Goal: Information Seeking & Learning: Understand process/instructions

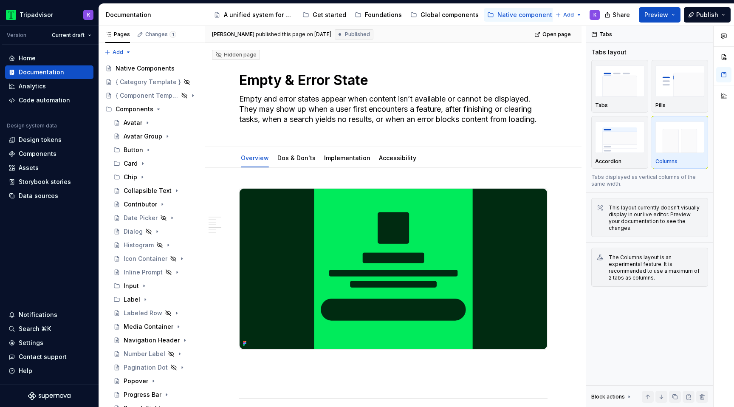
scroll to position [561, 0]
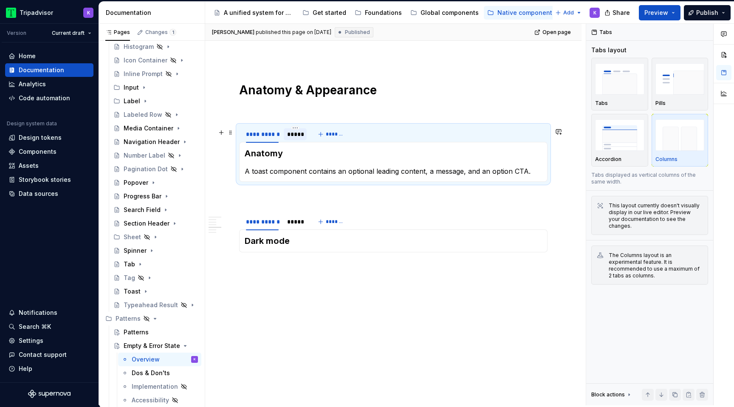
click at [291, 134] on div "*****" at bounding box center [295, 134] width 16 height 8
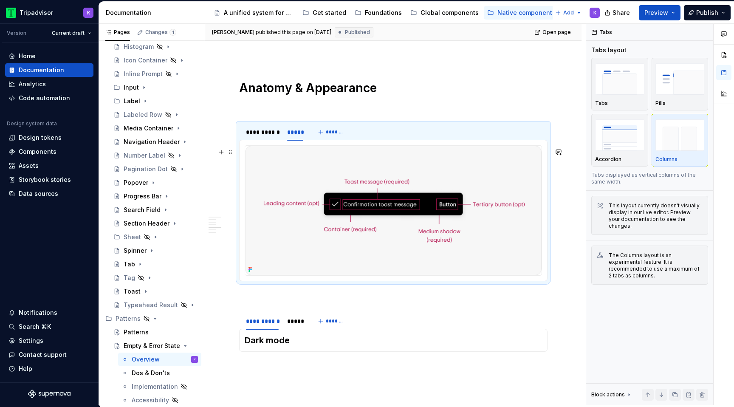
click at [349, 209] on img at bounding box center [393, 211] width 297 height 130
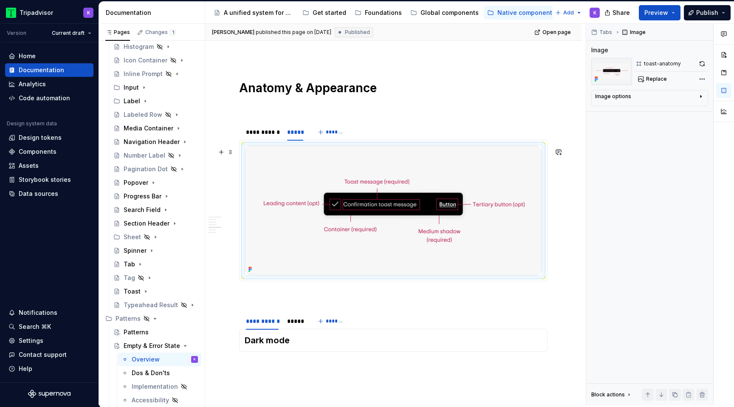
click at [390, 191] on img at bounding box center [393, 211] width 297 height 130
click at [647, 80] on span "Replace" at bounding box center [656, 79] width 21 height 7
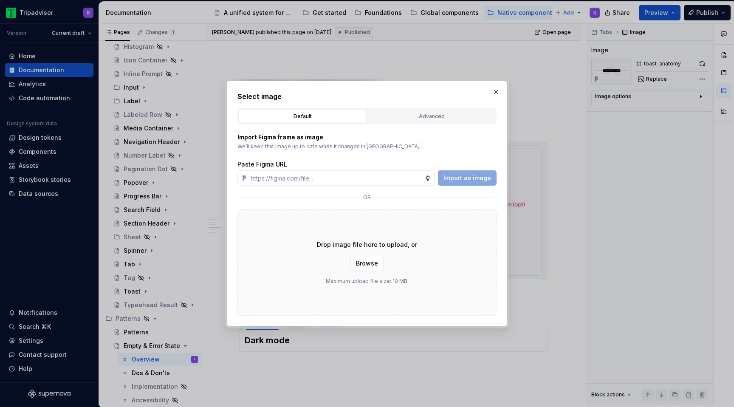
type textarea "*"
type input "[URL][DOMAIN_NAME]"
click at [474, 174] on span "Import as image" at bounding box center [467, 178] width 48 height 8
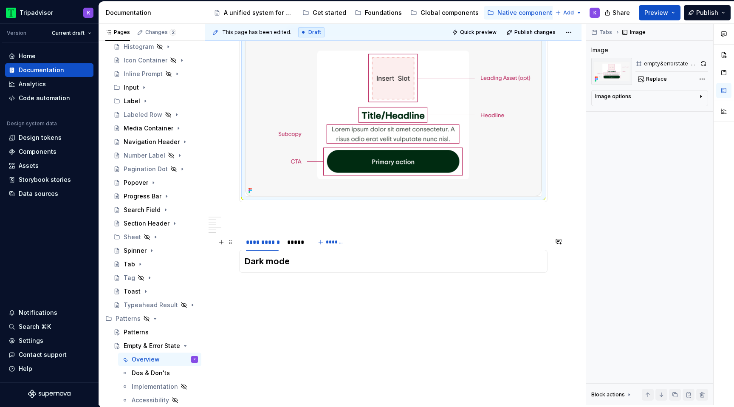
scroll to position [698, 0]
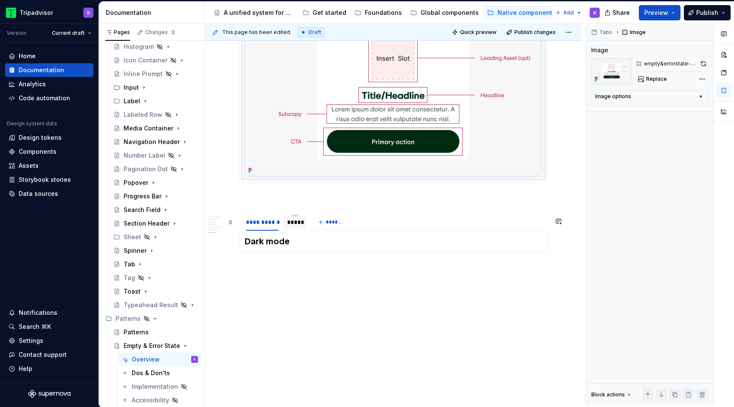
click at [299, 223] on div "*****" at bounding box center [295, 222] width 16 height 8
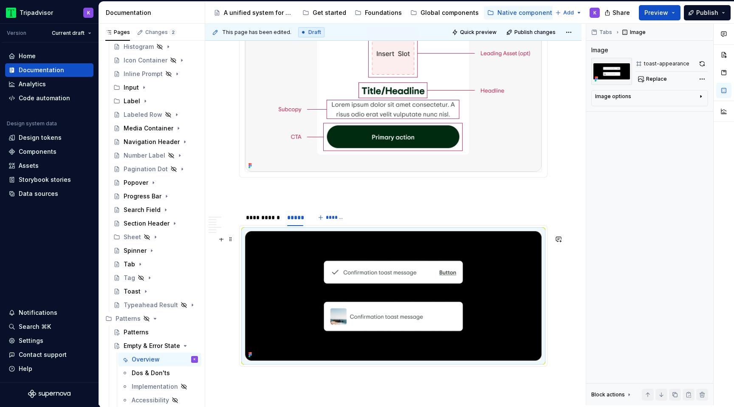
click at [342, 269] on img at bounding box center [393, 296] width 297 height 130
click at [657, 78] on span "Replace" at bounding box center [656, 79] width 21 height 7
type textarea "*"
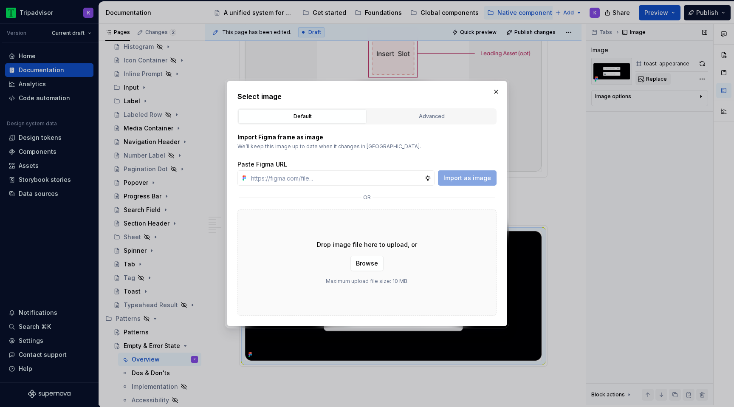
type input "[URL][DOMAIN_NAME]"
type textarea "*"
type input "[URL][DOMAIN_NAME]"
click at [465, 173] on button "Import as image" at bounding box center [467, 177] width 59 height 15
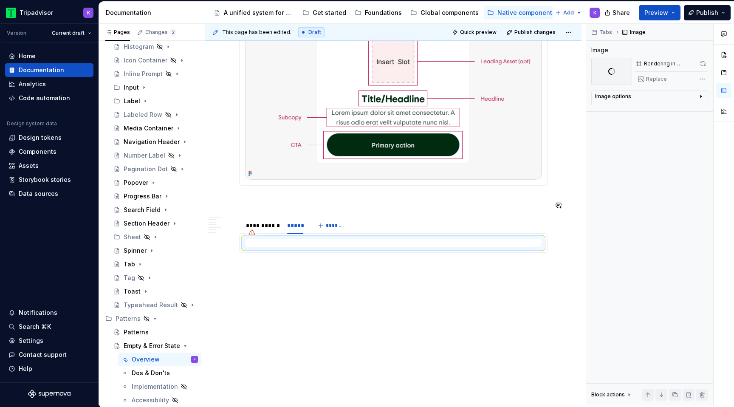
scroll to position [4, 0]
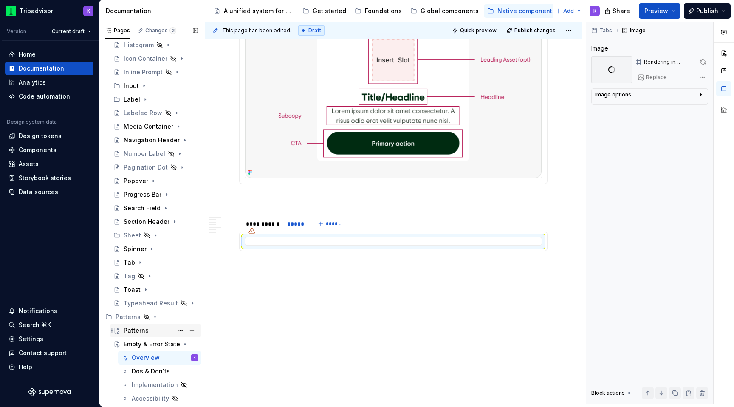
click at [158, 330] on div "Patterns" at bounding box center [161, 331] width 74 height 12
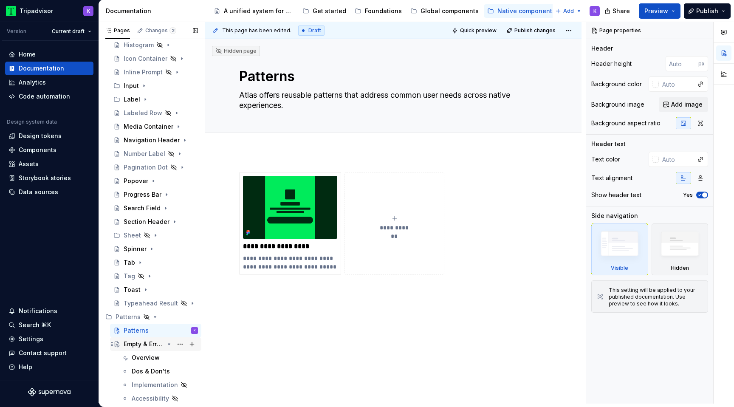
click at [150, 345] on div "Empty & Error State" at bounding box center [144, 344] width 40 height 8
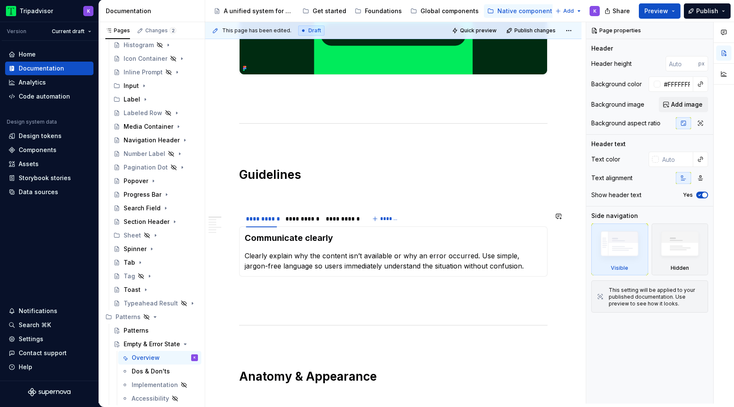
scroll to position [486, 0]
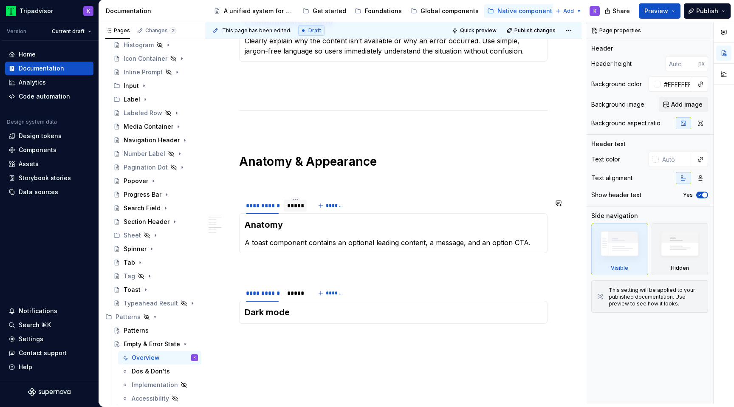
click at [298, 212] on div "*****" at bounding box center [295, 206] width 23 height 12
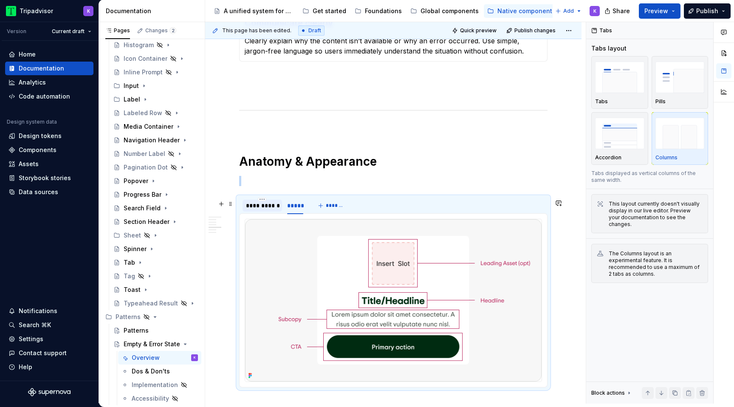
click at [274, 209] on div "**********" at bounding box center [262, 205] width 33 height 8
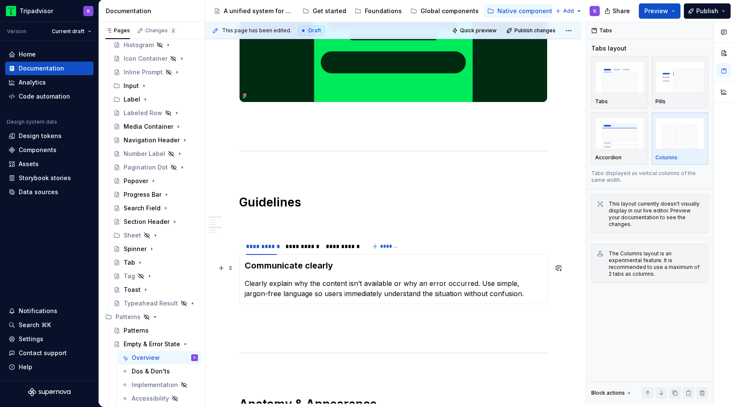
scroll to position [241, 0]
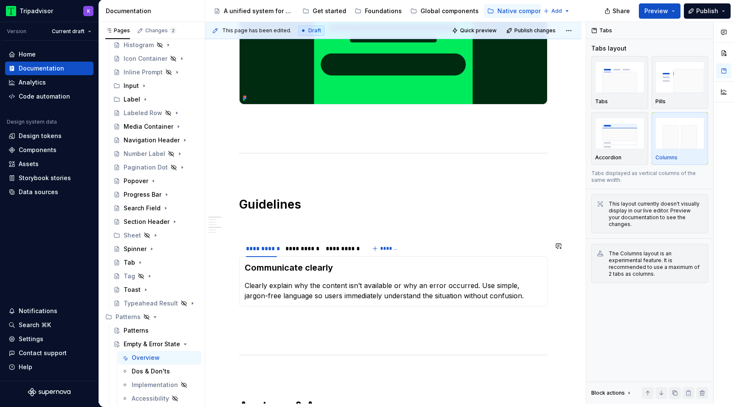
type textarea "*"
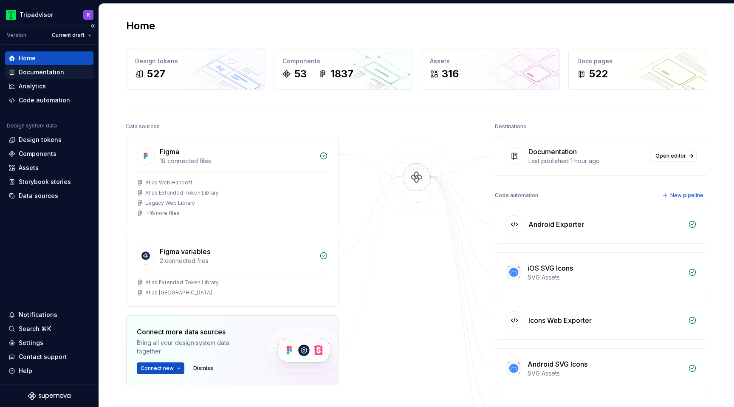
click at [33, 71] on div "Documentation" at bounding box center [41, 72] width 45 height 8
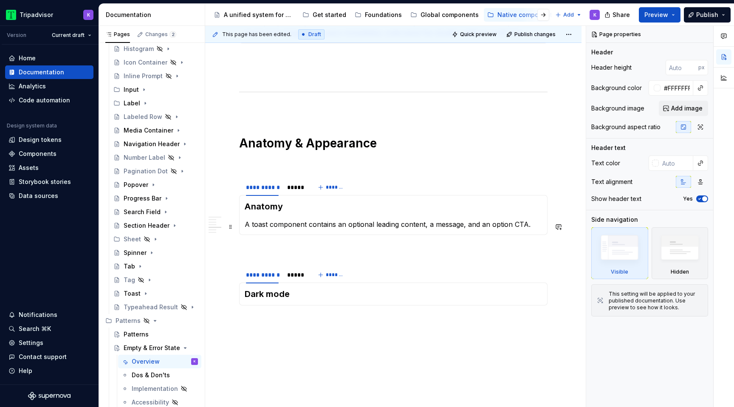
scroll to position [508, 0]
type textarea "*"
click at [288, 195] on div at bounding box center [295, 194] width 23 height 1
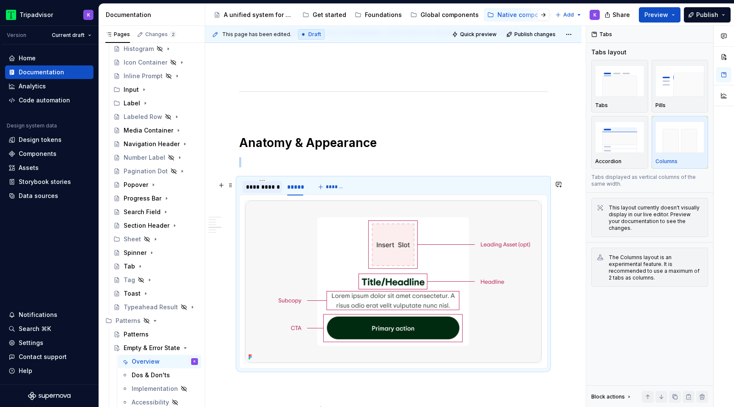
click at [265, 191] on div "**********" at bounding box center [262, 187] width 33 height 8
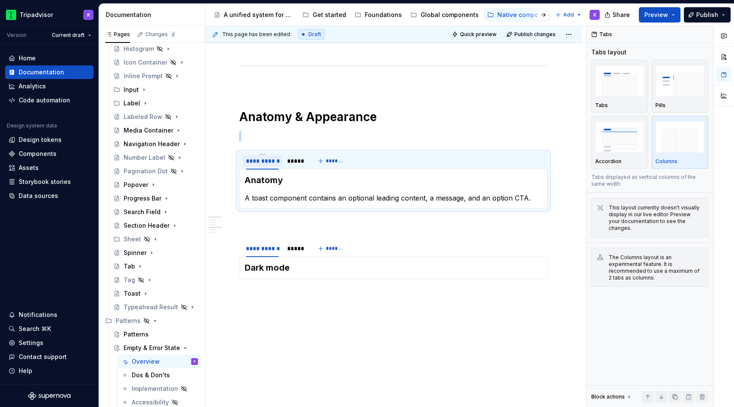
scroll to position [561, 0]
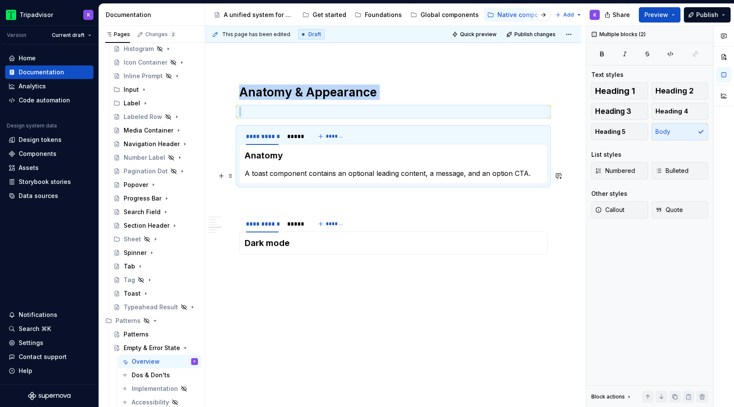
drag, startPoint x: 244, startPoint y: 172, endPoint x: 522, endPoint y: 179, distance: 278.3
click at [523, 179] on div "Anatomy A toast component contains an optional leading content, a message, and …" at bounding box center [393, 164] width 308 height 40
click at [522, 179] on div "Anatomy A toast component contains an optional leading content, a message, and …" at bounding box center [393, 164] width 308 height 40
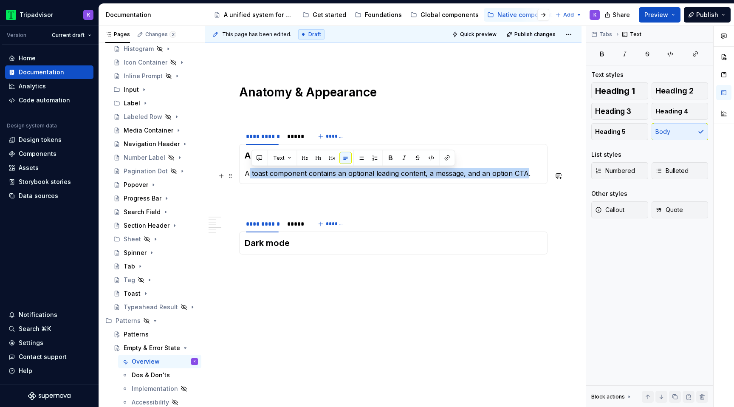
drag, startPoint x: 525, startPoint y: 177, endPoint x: 250, endPoint y: 176, distance: 275.3
click at [250, 176] on p "A toast component contains an optional leading content, a message, and an optio…" at bounding box center [393, 173] width 297 height 10
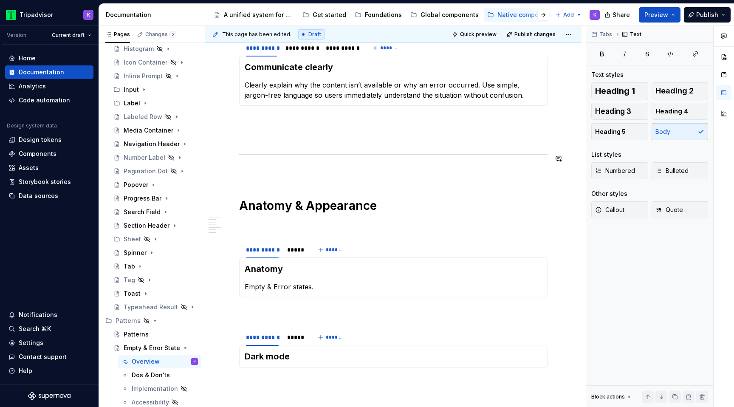
scroll to position [466, 0]
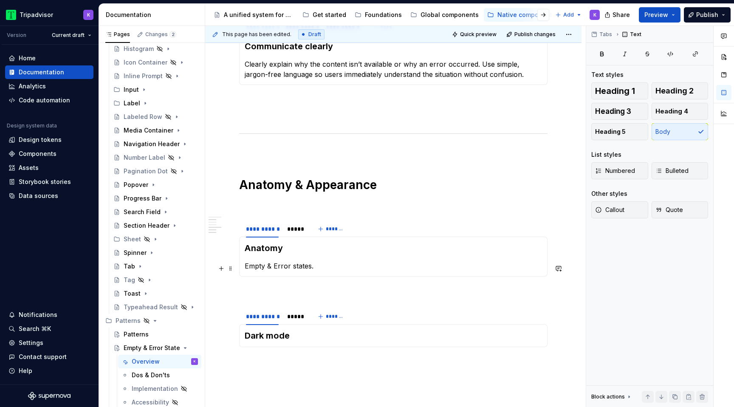
click at [318, 262] on section-item-column "Anatomy Empty & Error states." at bounding box center [393, 256] width 297 height 29
click at [318, 268] on p "Empty & Error states." at bounding box center [393, 266] width 297 height 10
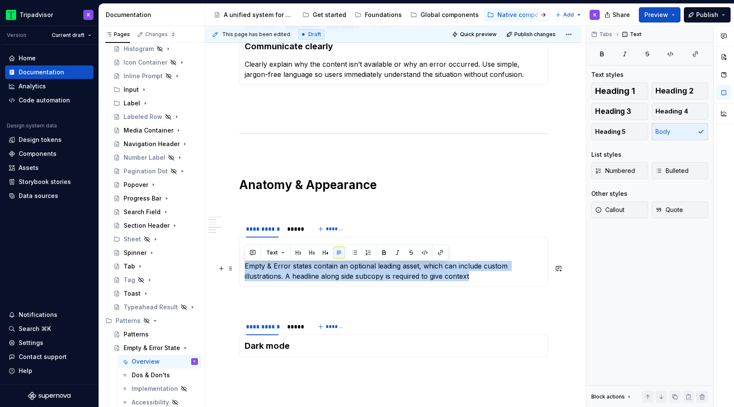
drag, startPoint x: 439, startPoint y: 279, endPoint x: 242, endPoint y: 270, distance: 197.7
click at [242, 270] on div "Anatomy Empty & Error states contain an optional leading asset, which can inclu…" at bounding box center [393, 262] width 308 height 50
copy p "Empty & Error states contain an optional leading asset, which can include custo…"
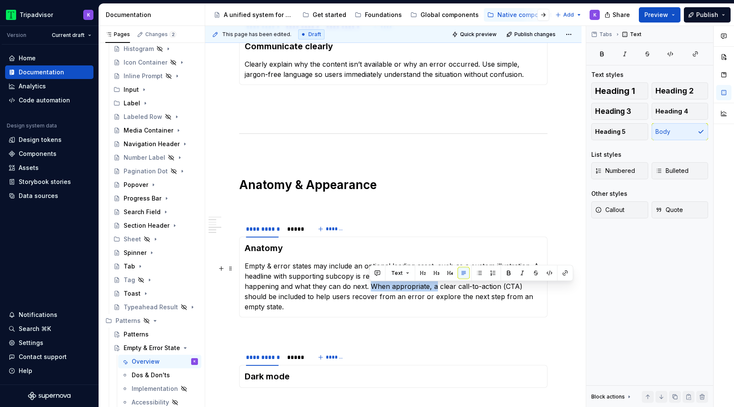
drag, startPoint x: 369, startPoint y: 289, endPoint x: 435, endPoint y: 288, distance: 65.8
click at [435, 288] on p "Empty & error states may include an optional leading asset, such as a custom il…" at bounding box center [393, 286] width 297 height 51
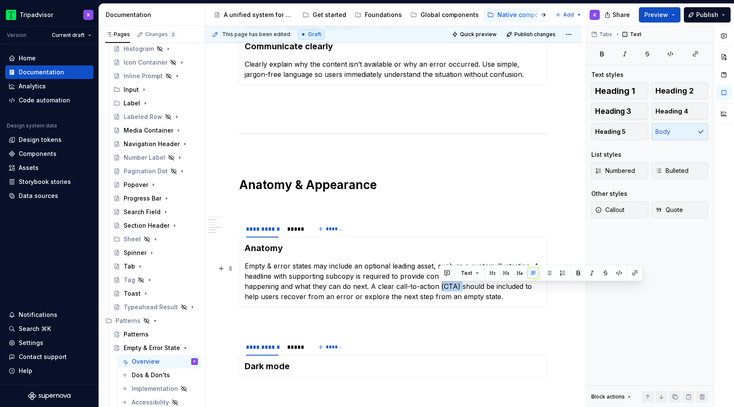
drag, startPoint x: 459, startPoint y: 288, endPoint x: 439, endPoint y: 286, distance: 19.7
click at [439, 286] on p "Empty & error states may include an optional leading asset, such as a custom il…" at bounding box center [393, 281] width 297 height 41
drag, startPoint x: 394, startPoint y: 288, endPoint x: 418, endPoint y: 288, distance: 24.2
click at [418, 288] on p "Empty & error states may include an optional leading asset, such as a custom il…" at bounding box center [393, 281] width 297 height 41
click at [490, 293] on p "Empty & error states may include an optional leading asset, such as a custom il…" at bounding box center [393, 281] width 297 height 41
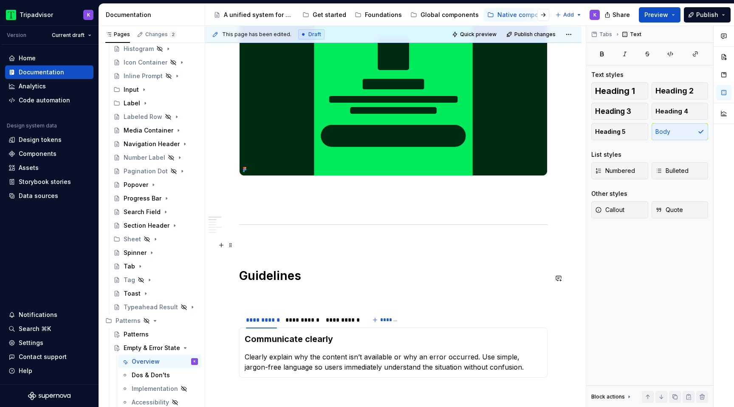
scroll to position [120, 0]
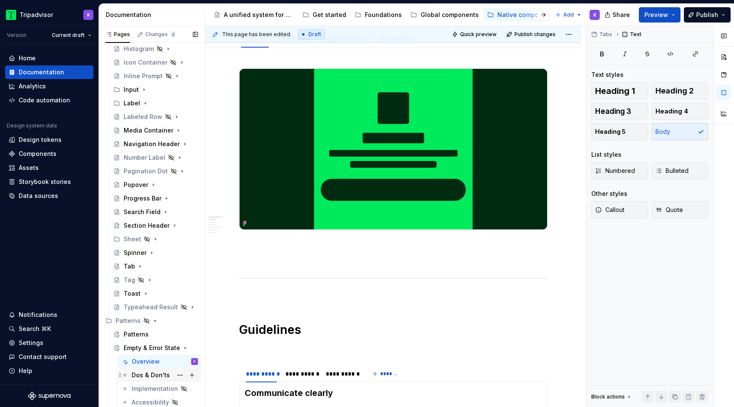
click at [149, 372] on div "Dos & Don'ts" at bounding box center [151, 375] width 38 height 8
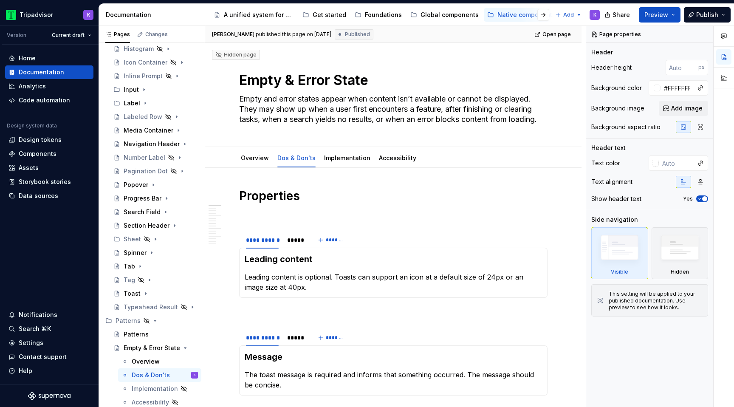
type textarea "*"
